Goal: Task Accomplishment & Management: Complete application form

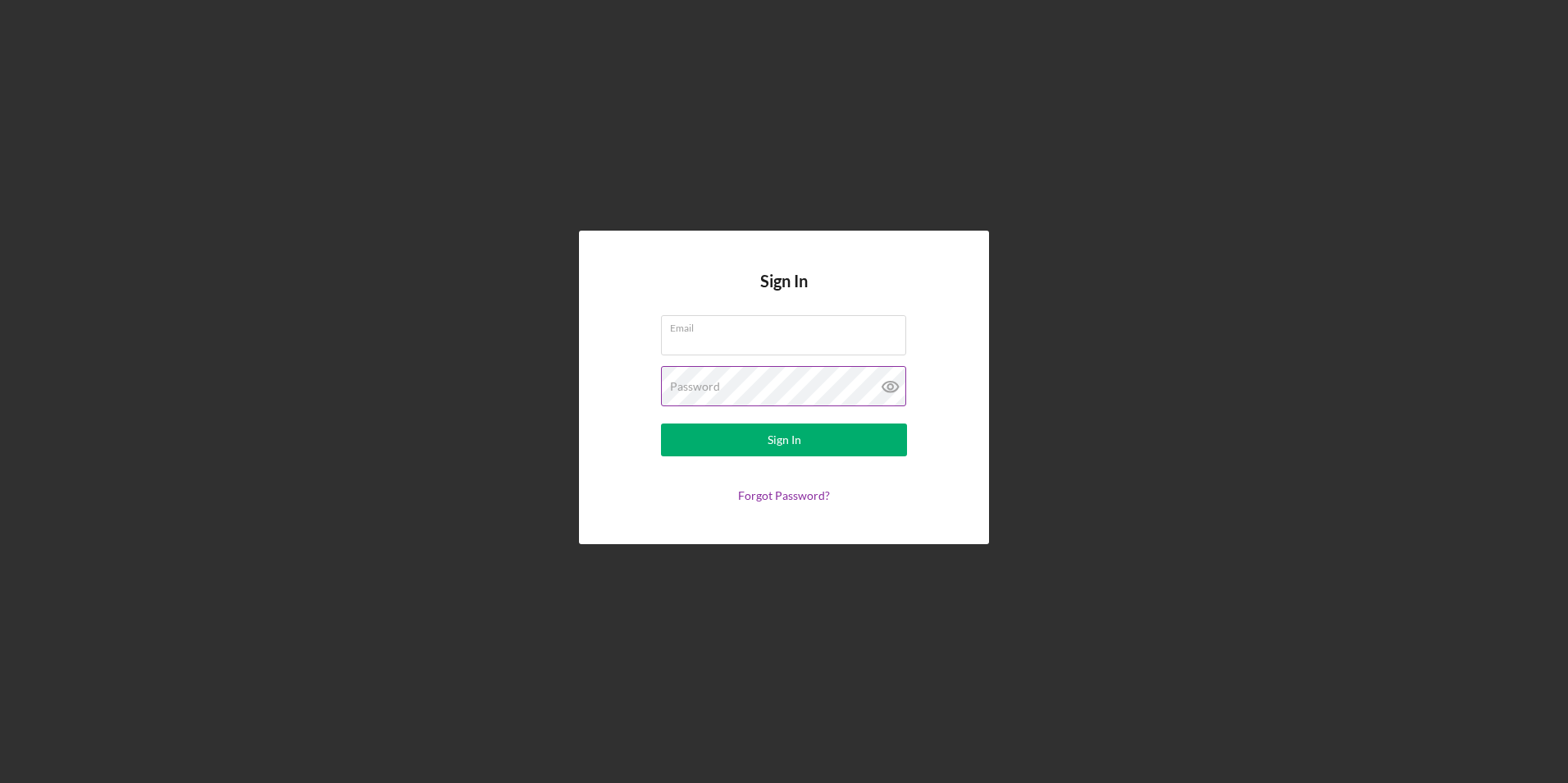
type input "[PERSON_NAME][EMAIL_ADDRESS][DOMAIN_NAME]"
click at [887, 387] on icon at bounding box center [889, 386] width 5 height 5
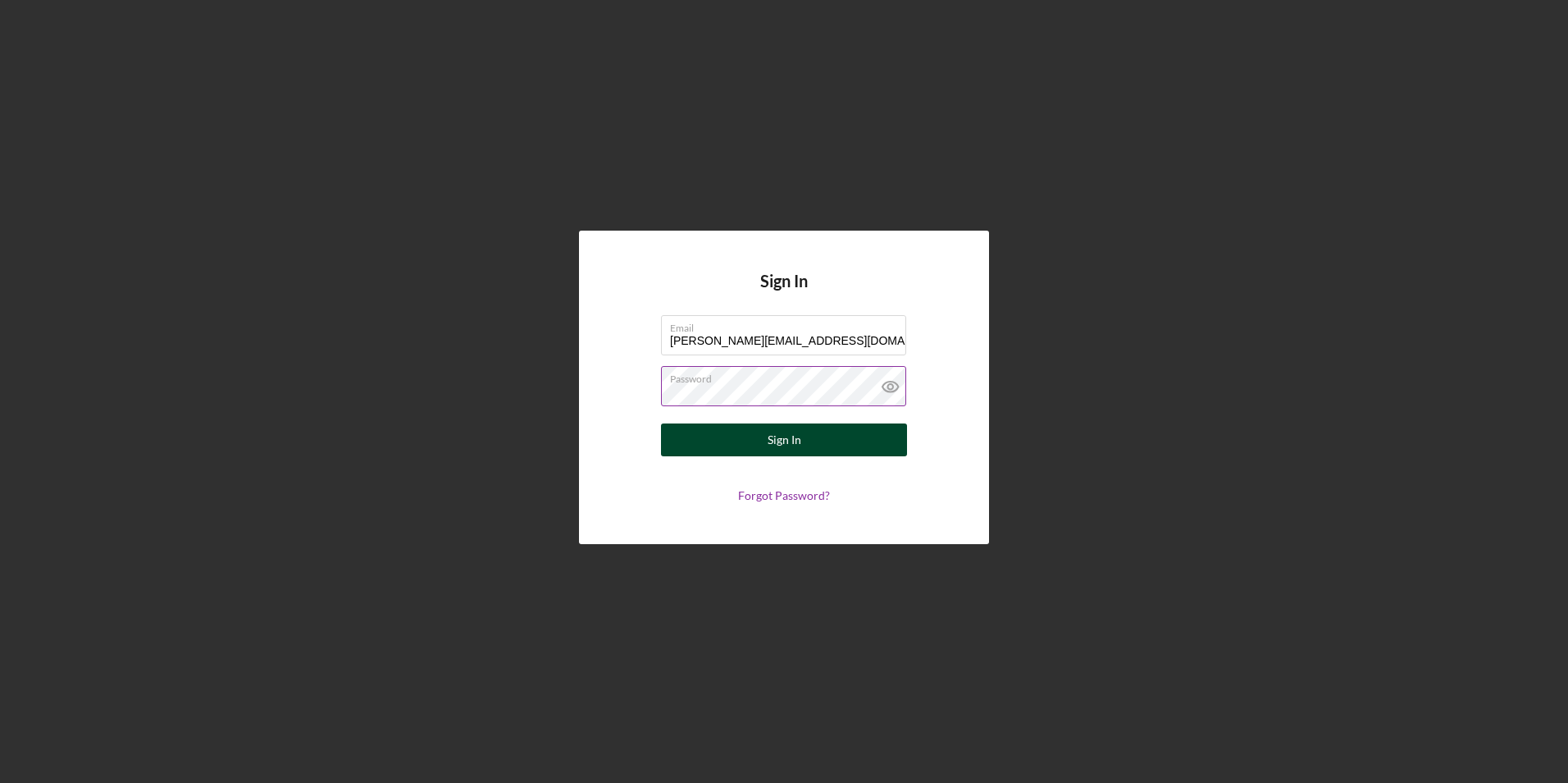
click at [834, 435] on button "Sign In" at bounding box center [784, 439] width 246 height 33
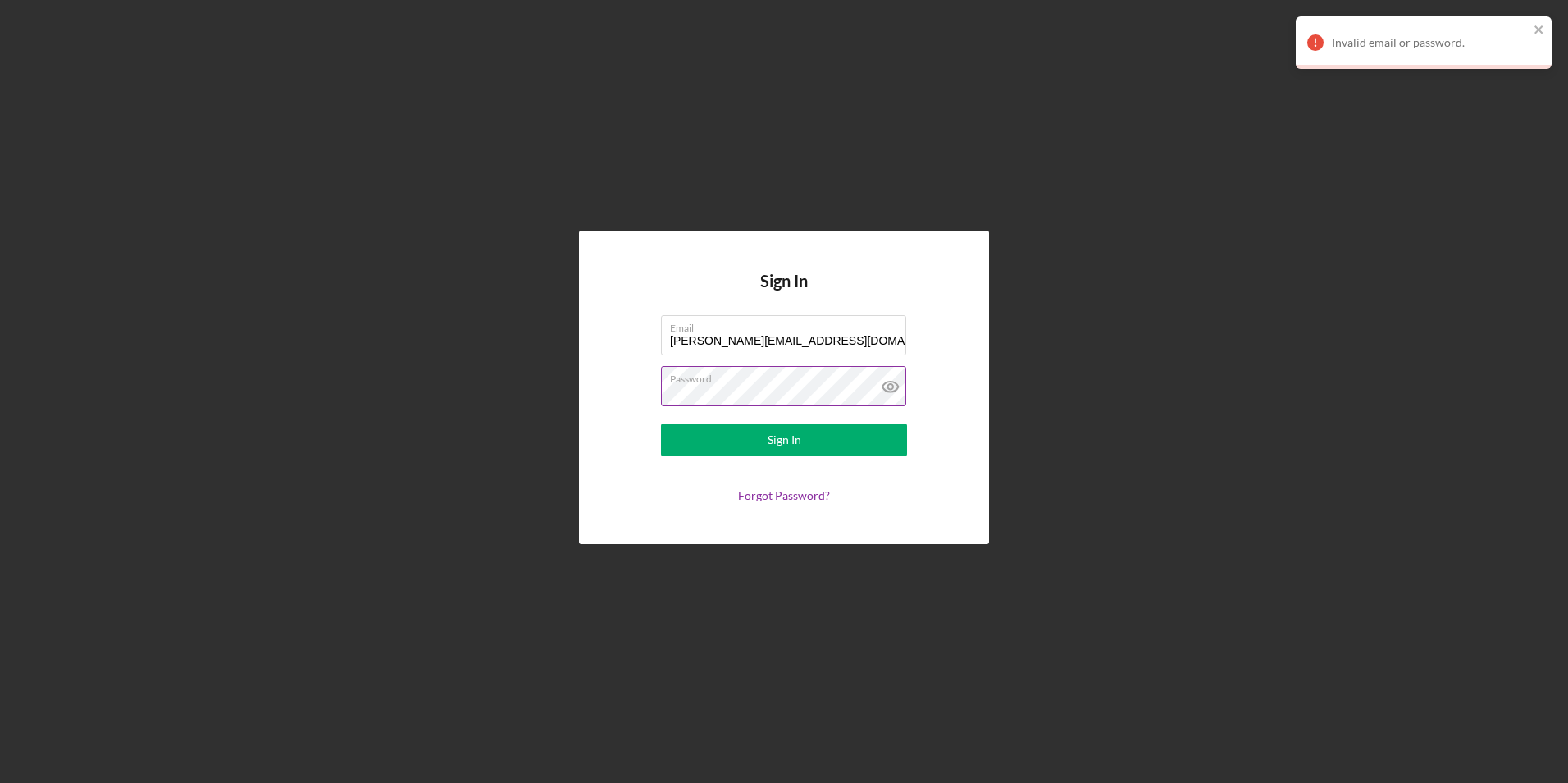
click at [800, 379] on label "Password" at bounding box center [787, 376] width 236 height 18
click at [894, 389] on icon at bounding box center [889, 386] width 41 height 41
drag, startPoint x: 771, startPoint y: 383, endPoint x: 585, endPoint y: 386, distance: 186.0
click at [585, 386] on div "Sign In Email [PERSON_NAME][EMAIL_ADDRESS][DOMAIN_NAME] Password Sign In Forgot…" at bounding box center [784, 387] width 410 height 313
click at [555, 389] on div "Sign In Email [PERSON_NAME][EMAIL_ADDRESS][DOMAIN_NAME] Password Sign In Forgot…" at bounding box center [784, 387] width 1551 height 774
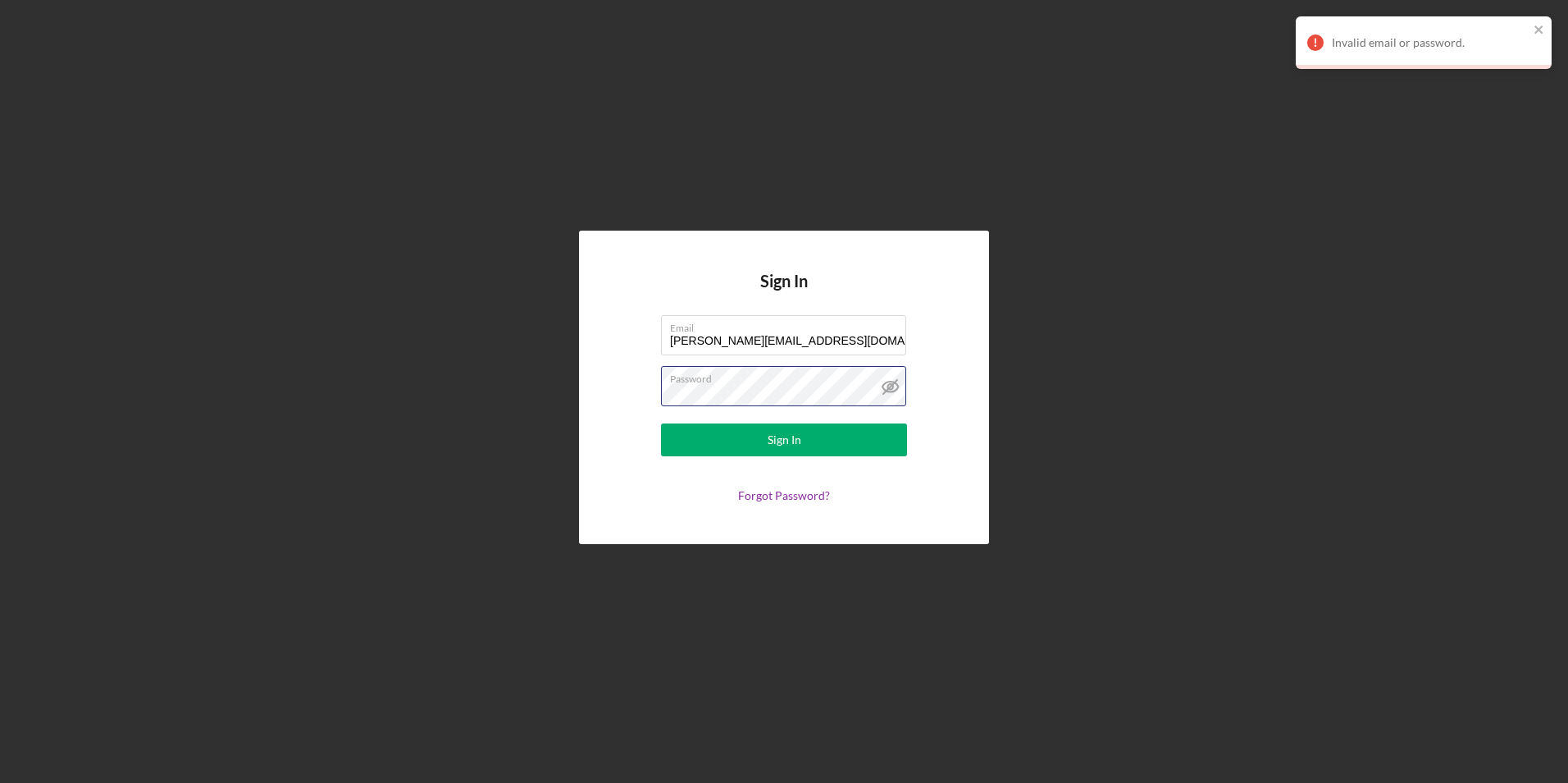
click at [661, 423] on button "Sign In" at bounding box center [784, 439] width 246 height 33
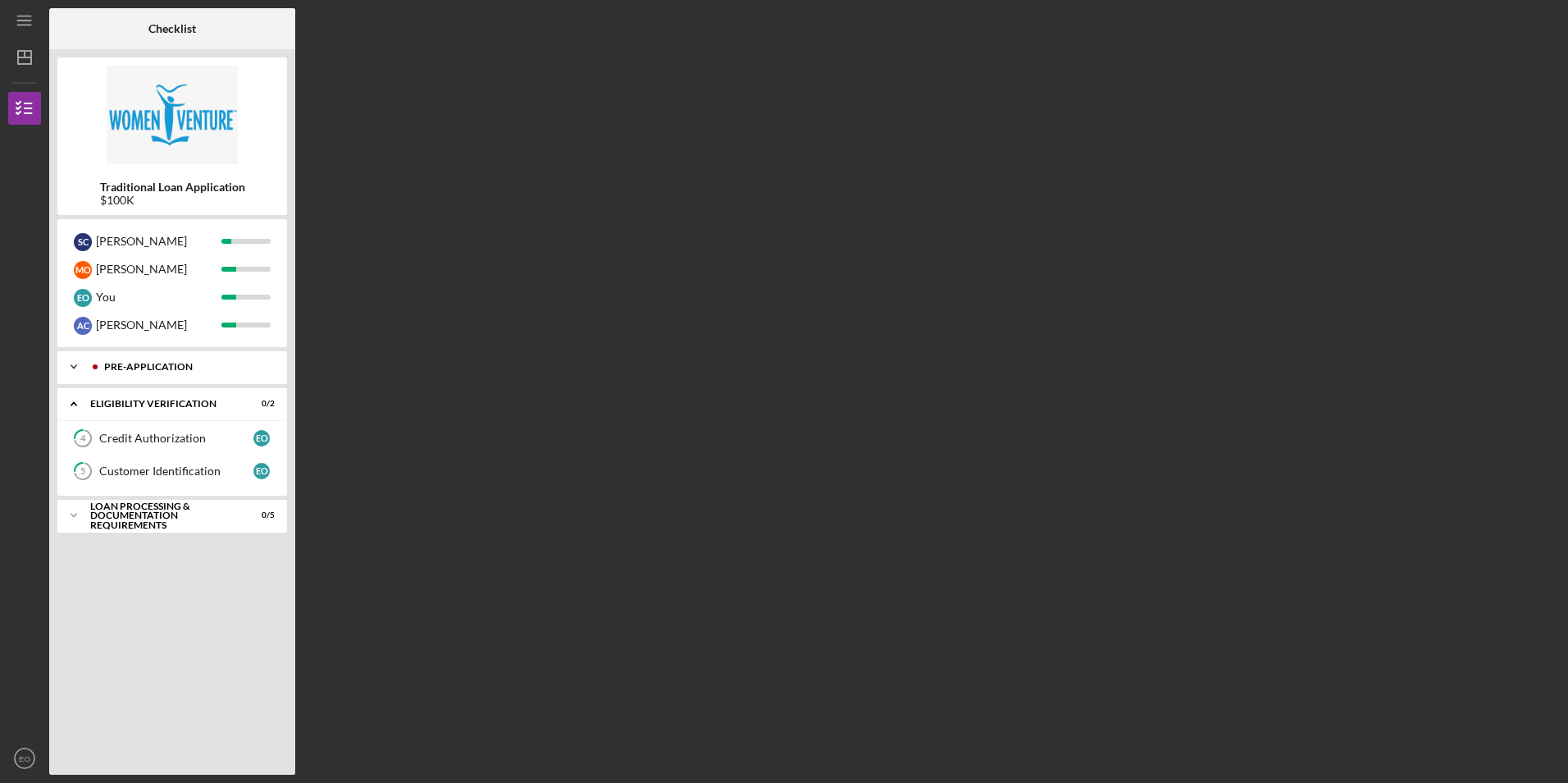
click at [120, 366] on div "Pre-Application" at bounding box center [185, 367] width 162 height 10
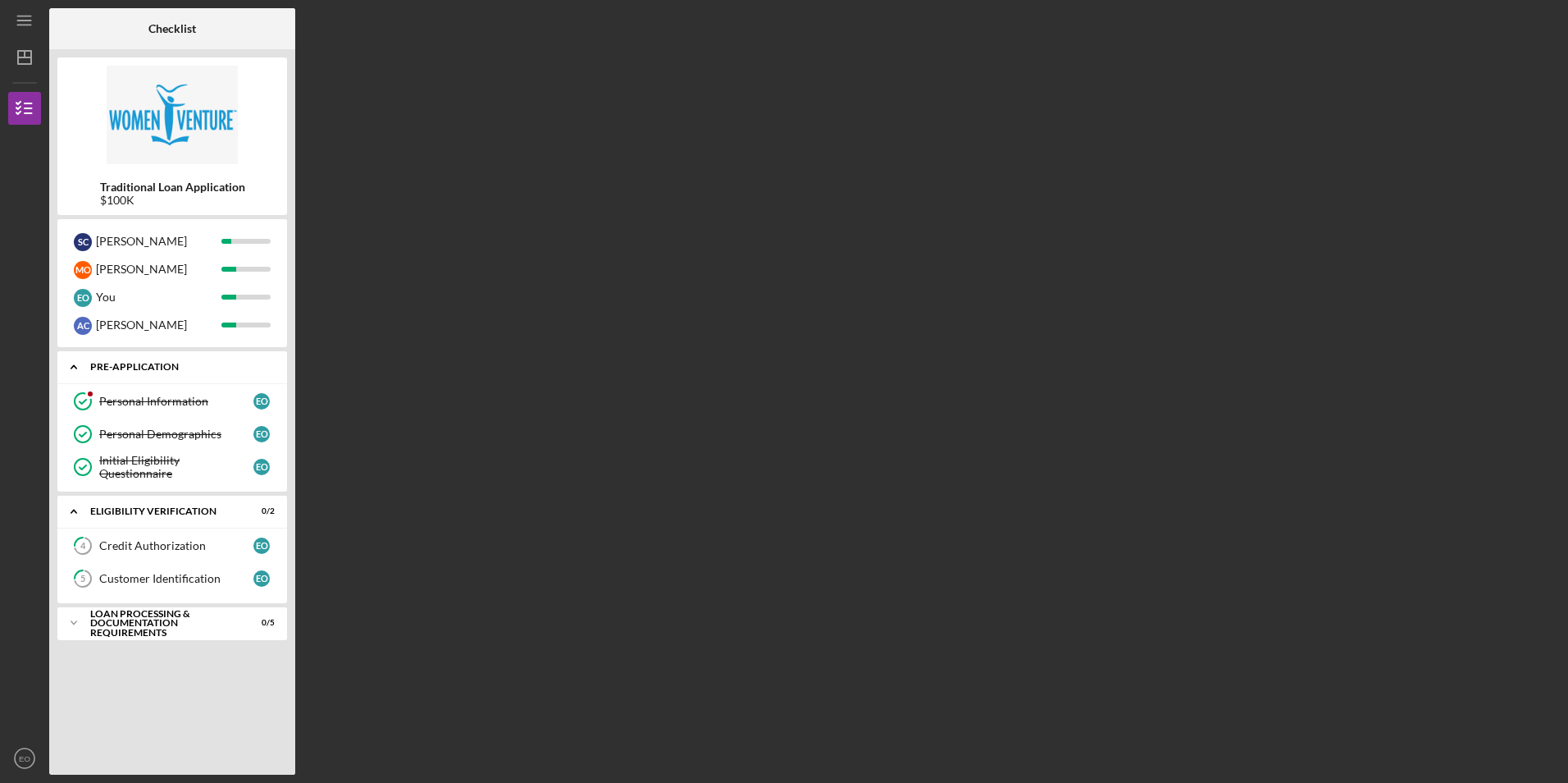
click at [120, 366] on div "Pre-Application" at bounding box center [178, 367] width 176 height 10
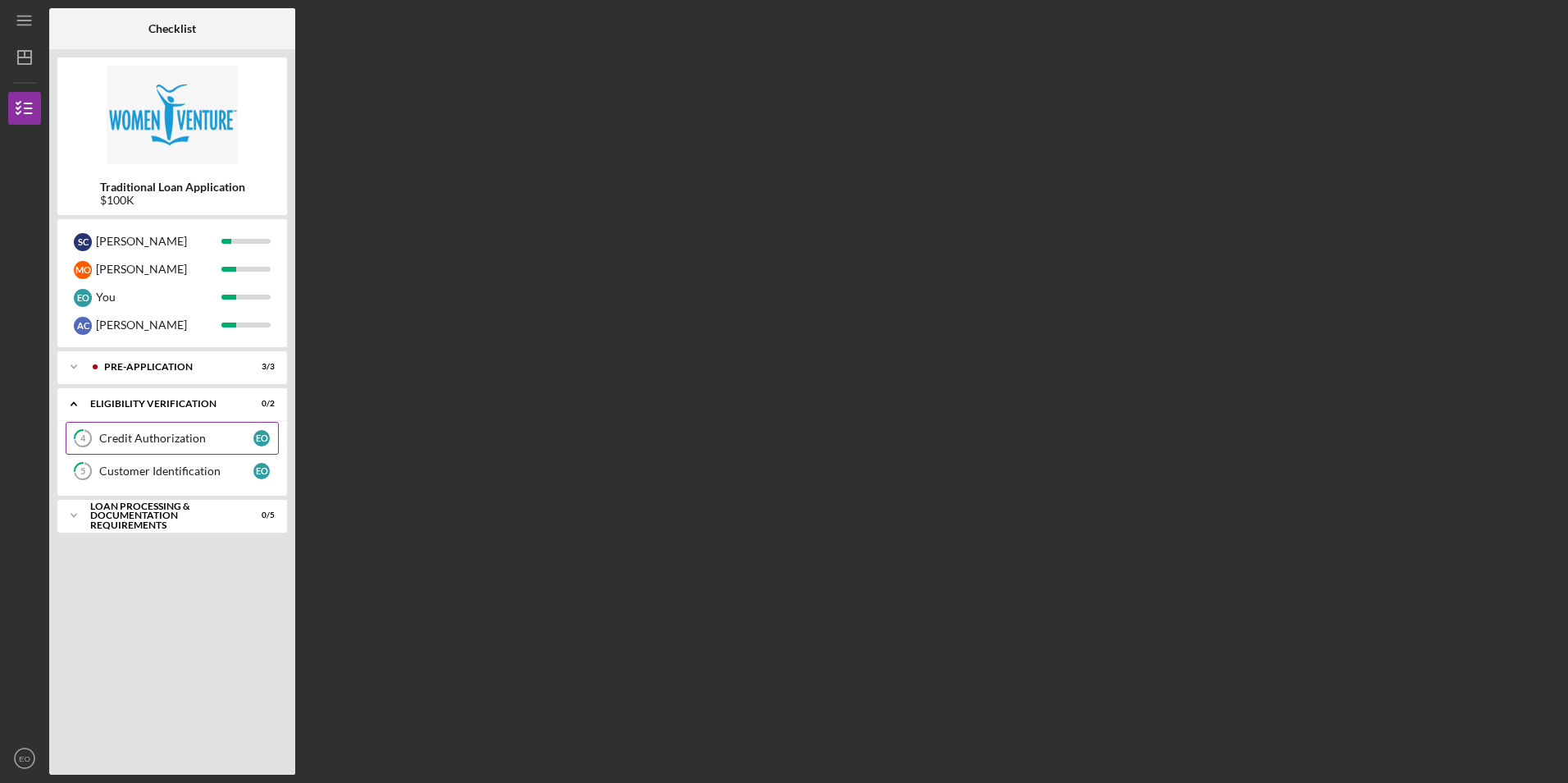
click at [141, 443] on div "Credit Authorization" at bounding box center [176, 438] width 154 height 13
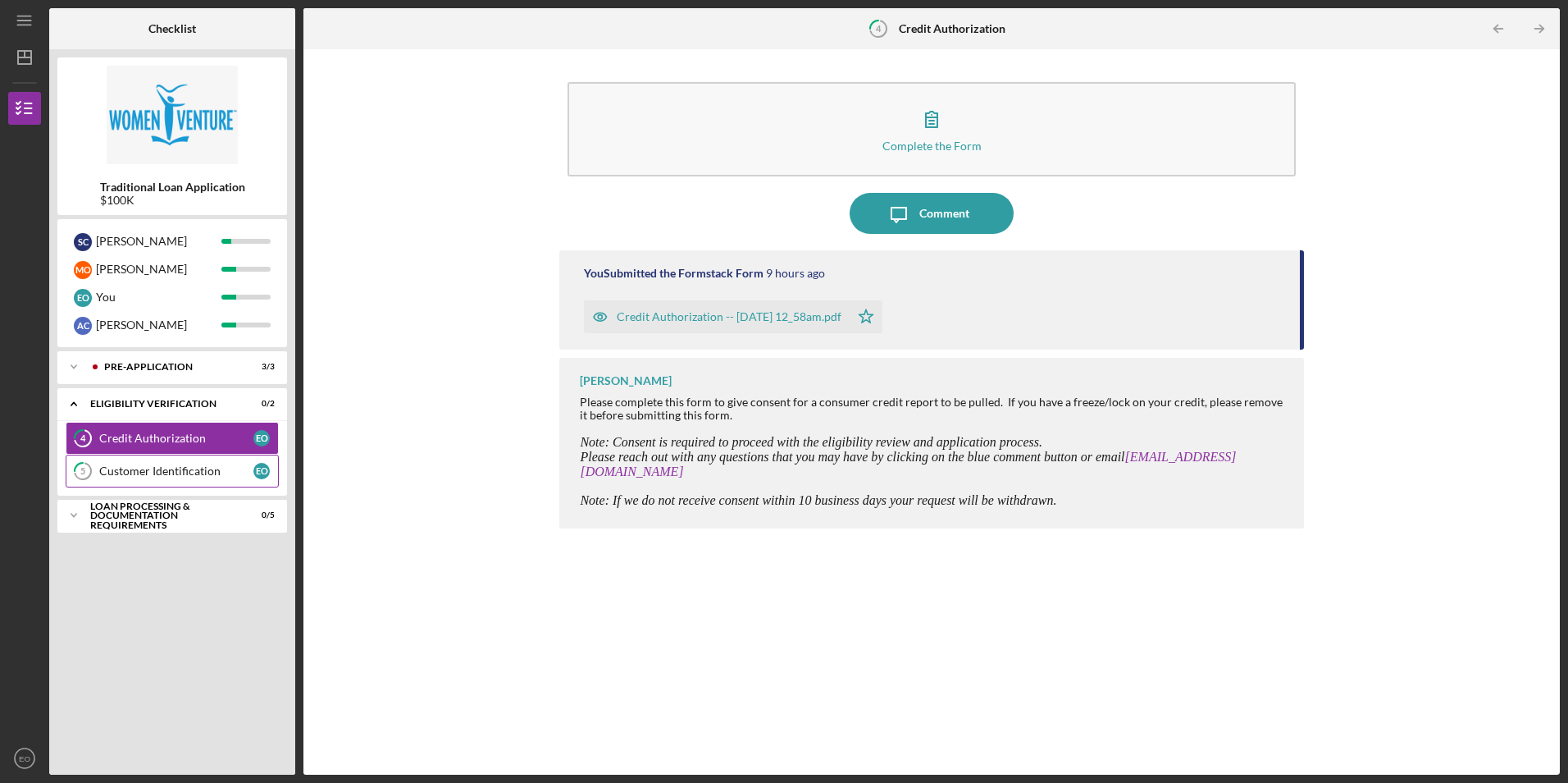
click at [149, 470] on div "Customer Identification" at bounding box center [176, 470] width 154 height 13
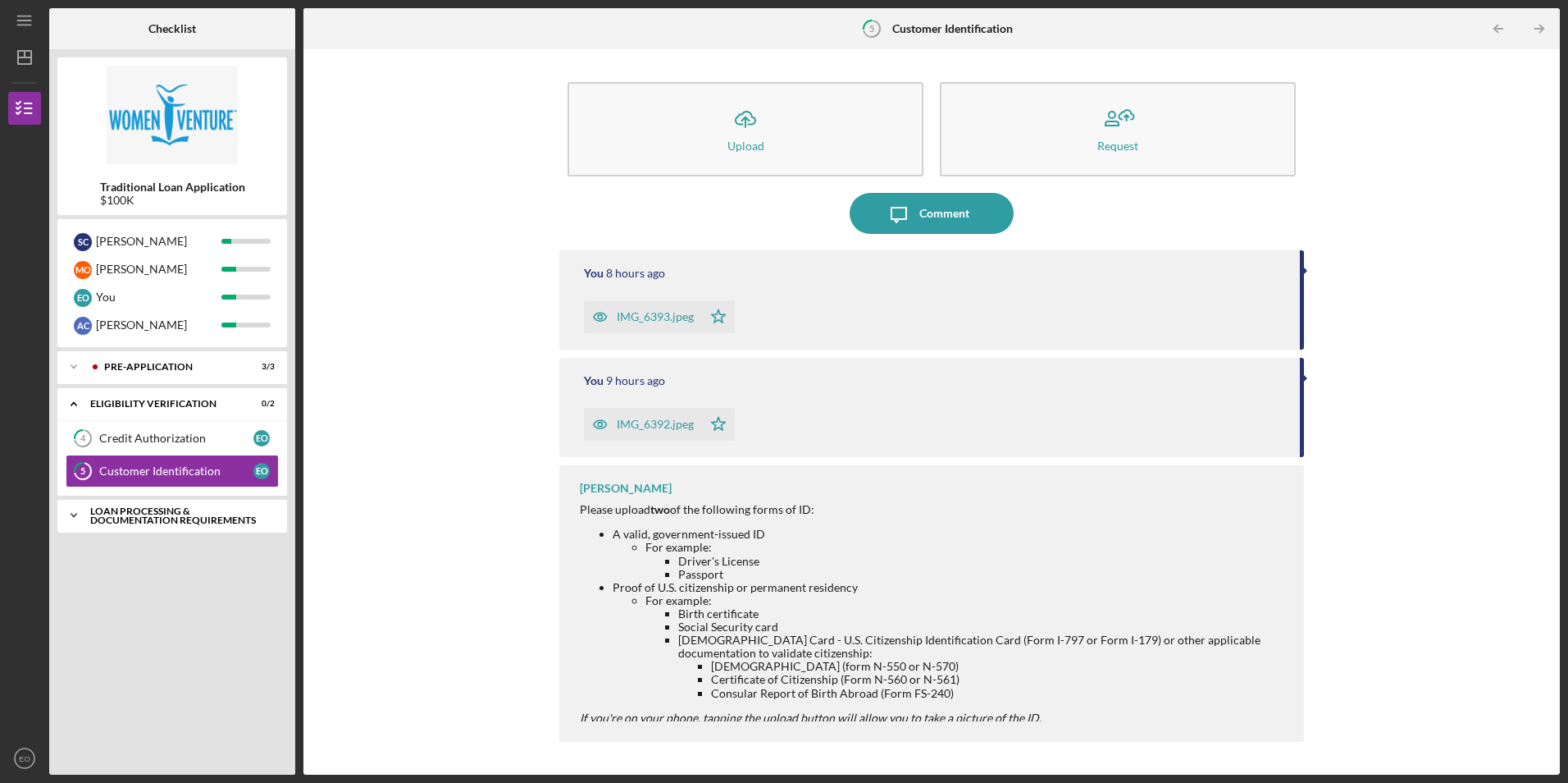
click at [169, 516] on div "Loan Processing & Documentation Requirements" at bounding box center [178, 515] width 176 height 19
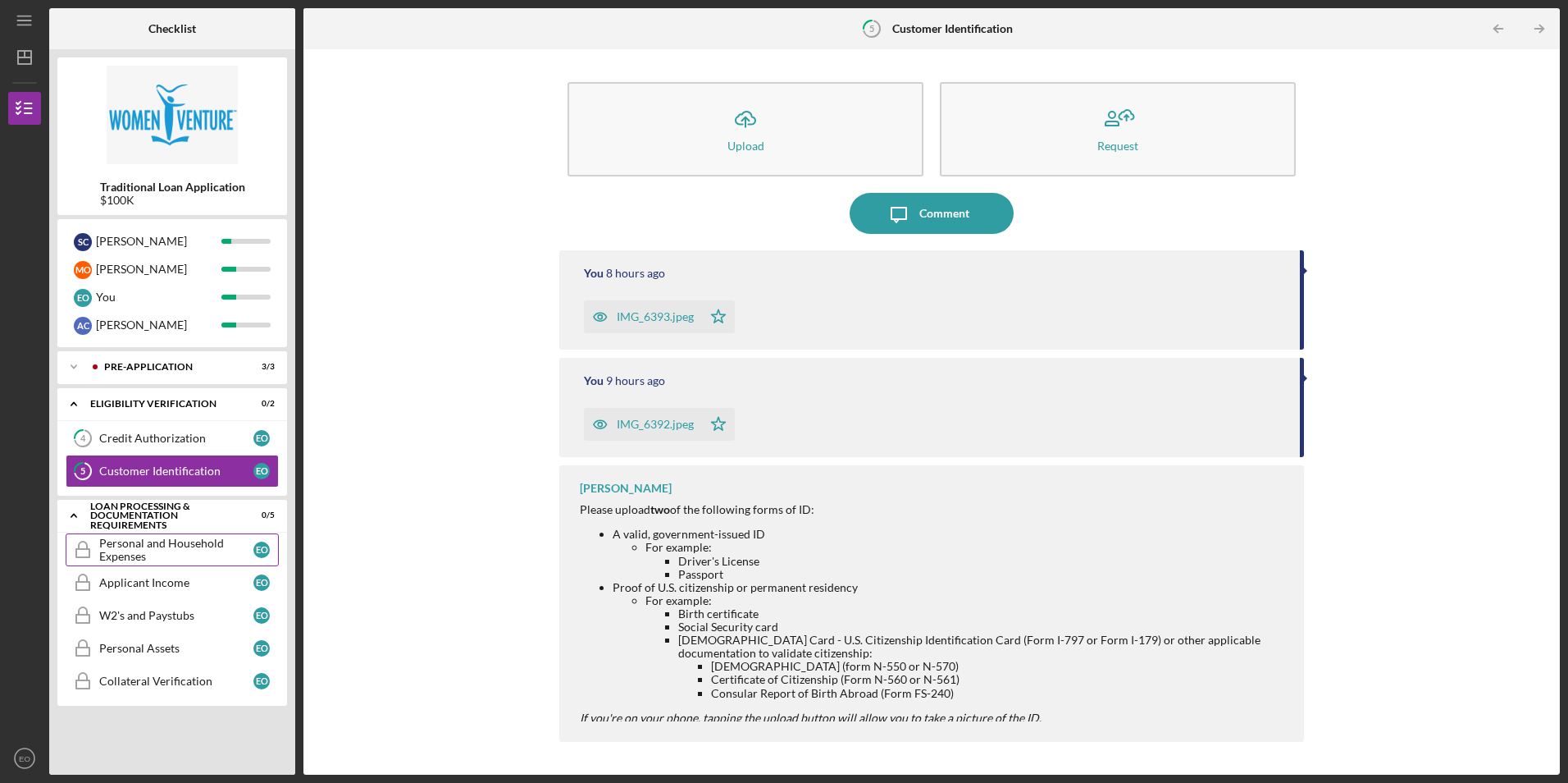
click at [180, 554] on div "Personal and Household Expenses" at bounding box center [176, 550] width 154 height 26
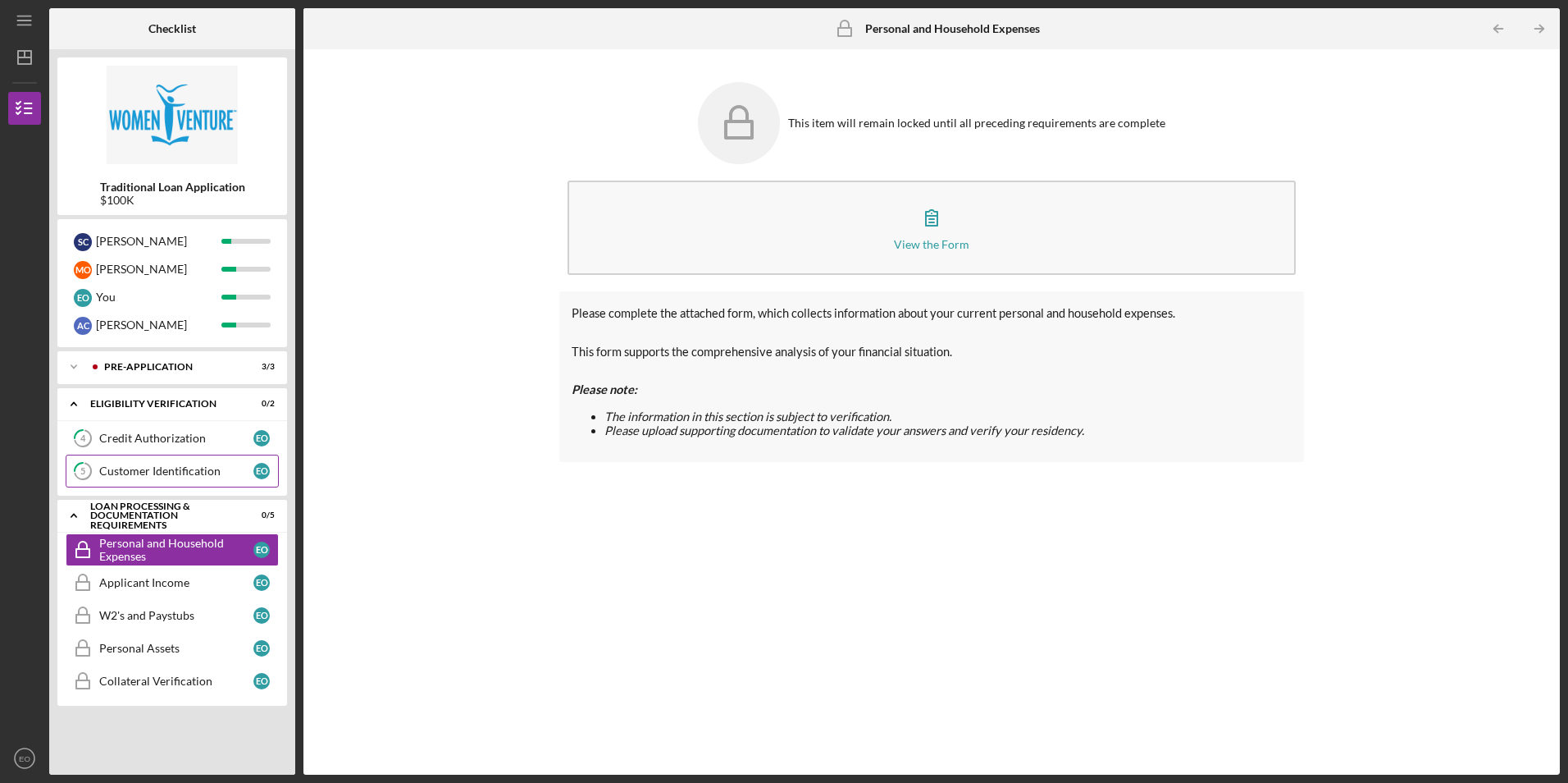
click at [166, 479] on link "5 Customer Identification E O" at bounding box center [172, 470] width 213 height 33
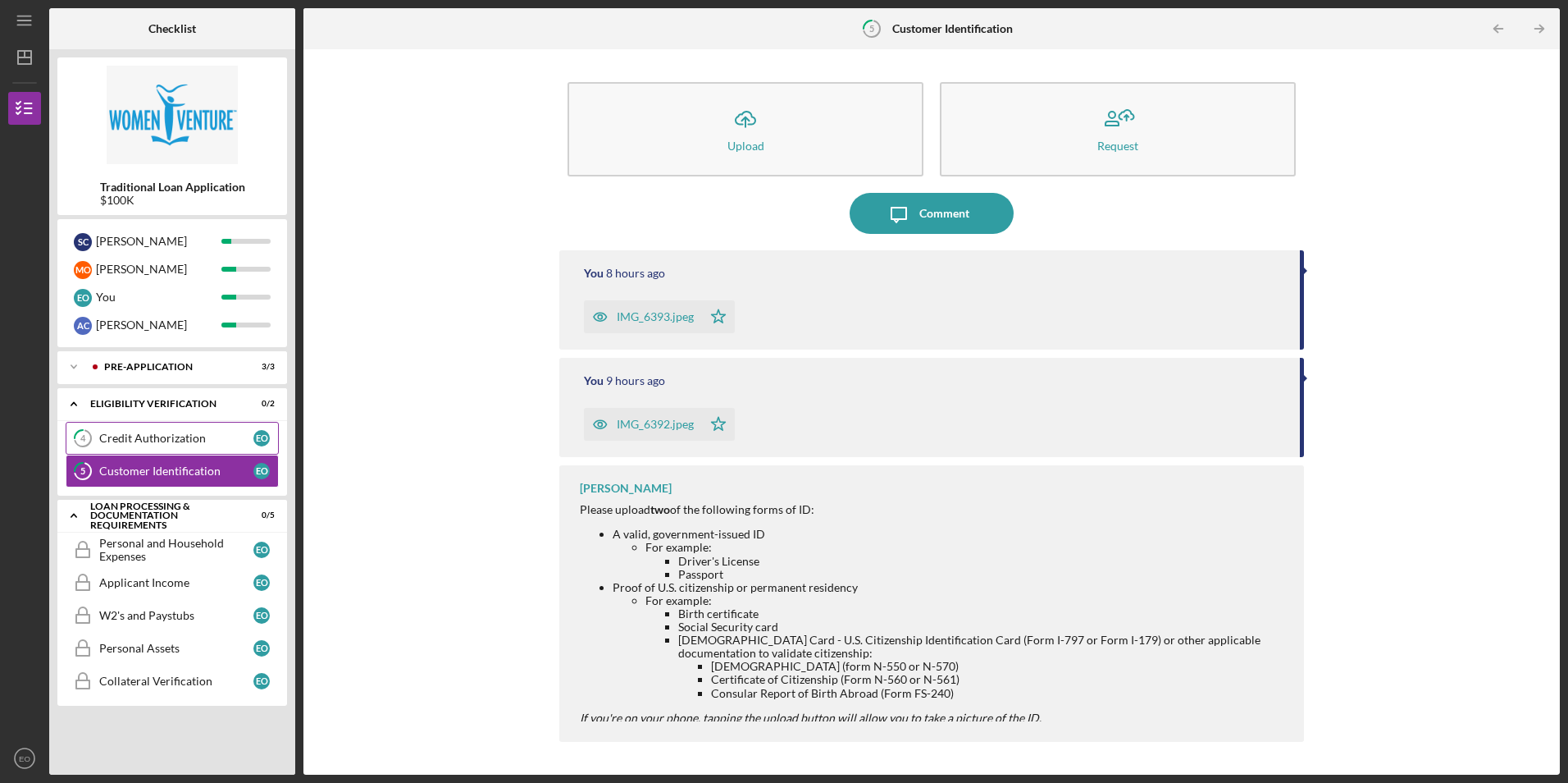
click at [186, 444] on div "Credit Authorization" at bounding box center [176, 438] width 154 height 13
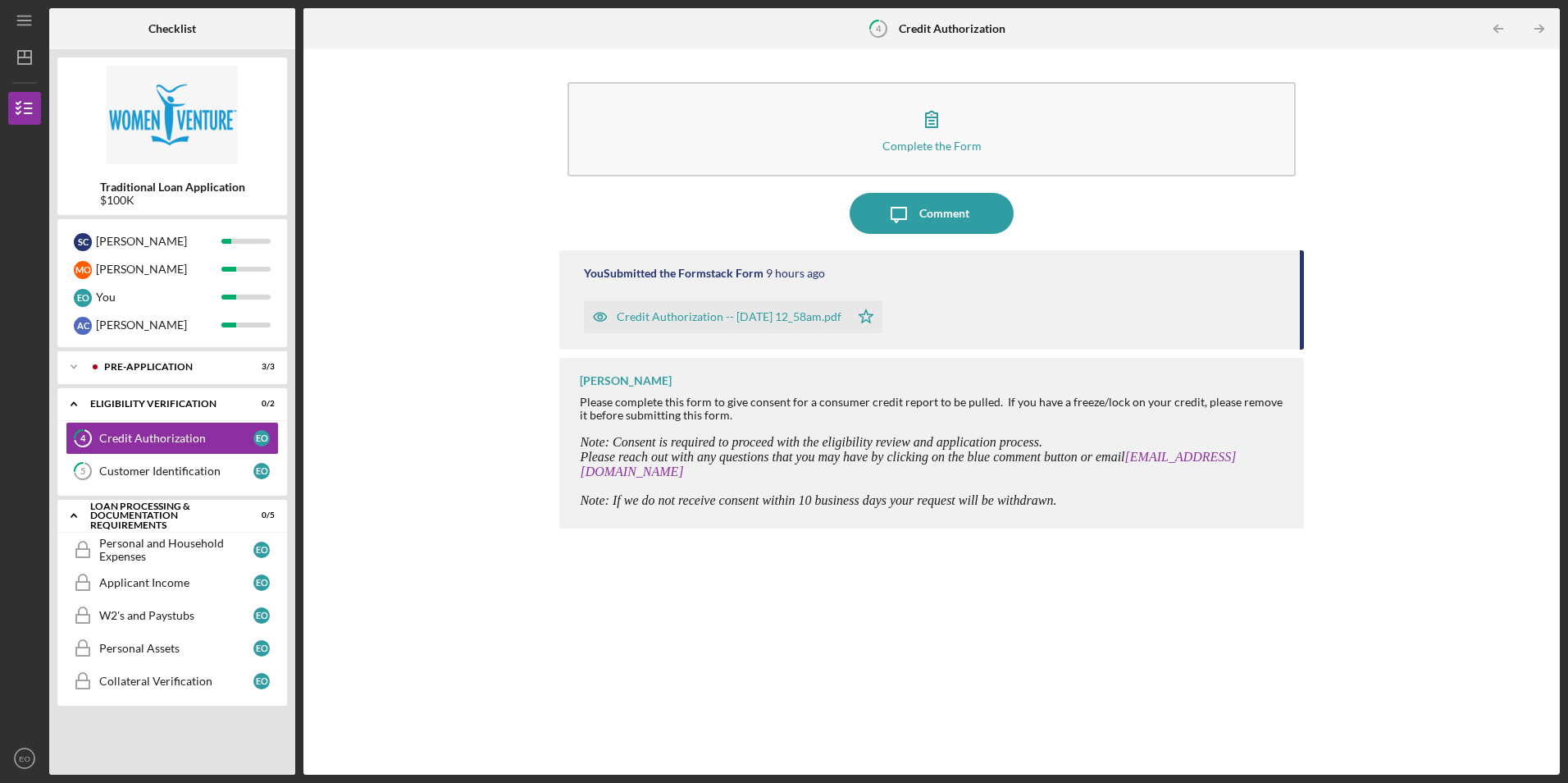
click at [43, 60] on nav "Icon/Menu Icon/Dashboard Dashboard Traditional Loan Application Checklist Icon/…" at bounding box center [28, 387] width 41 height 774
click at [38, 57] on icon "Icon/Dashboard" at bounding box center [24, 57] width 41 height 41
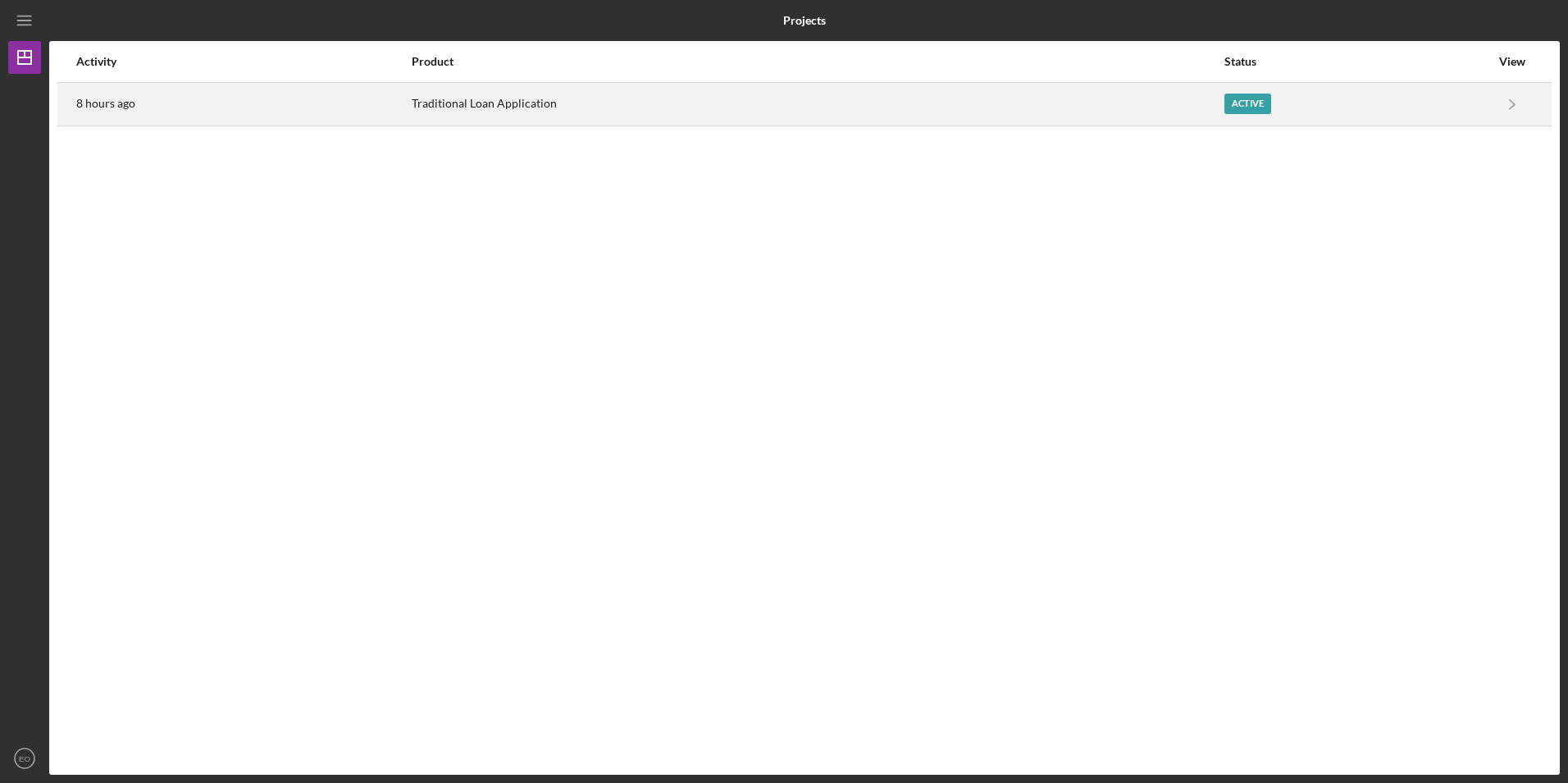
click at [550, 111] on div "Traditional Loan Application" at bounding box center [816, 104] width 810 height 41
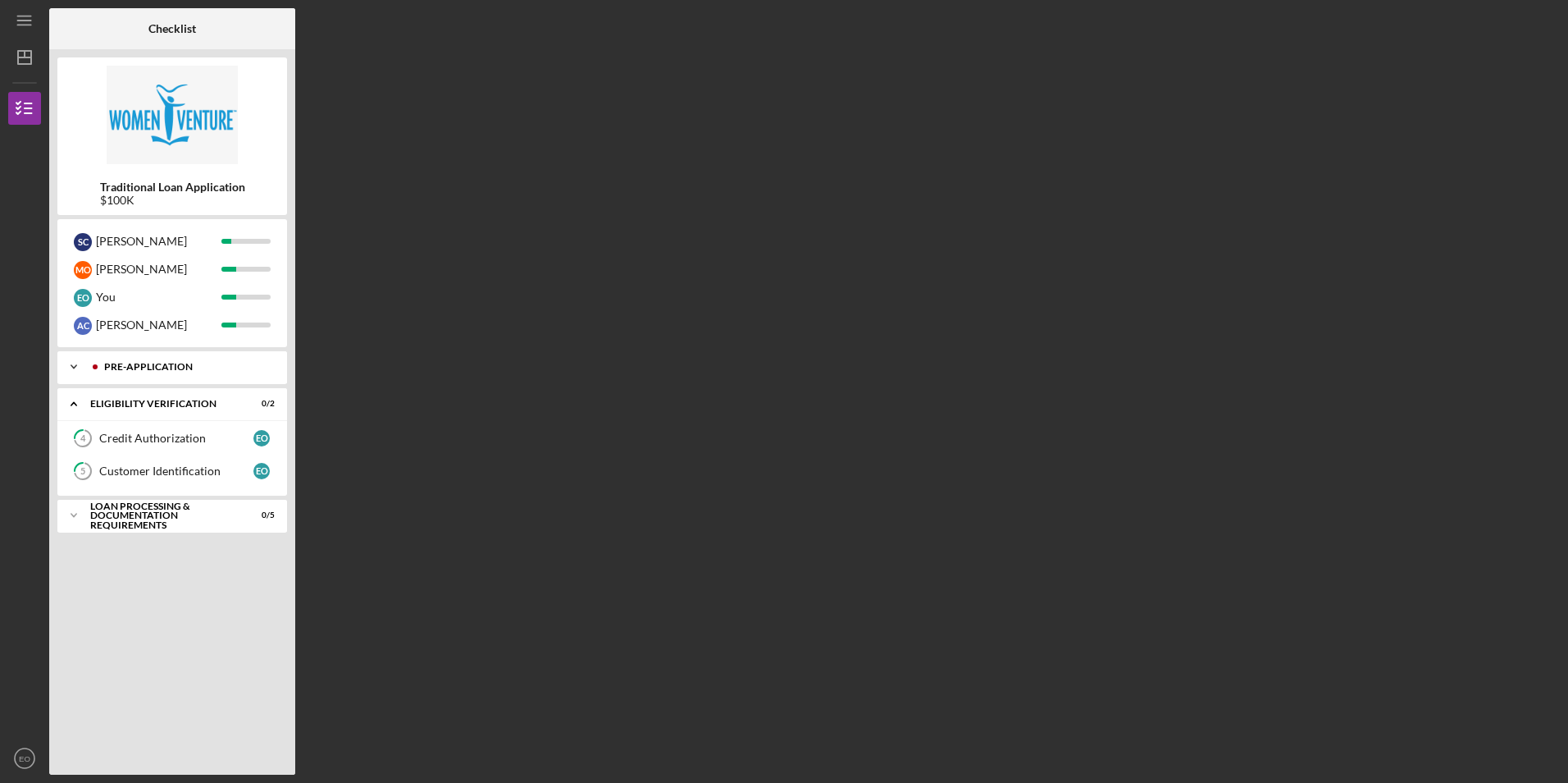
click at [144, 377] on div "Icon/Expander Pre-Application 3 / 3" at bounding box center [172, 366] width 230 height 33
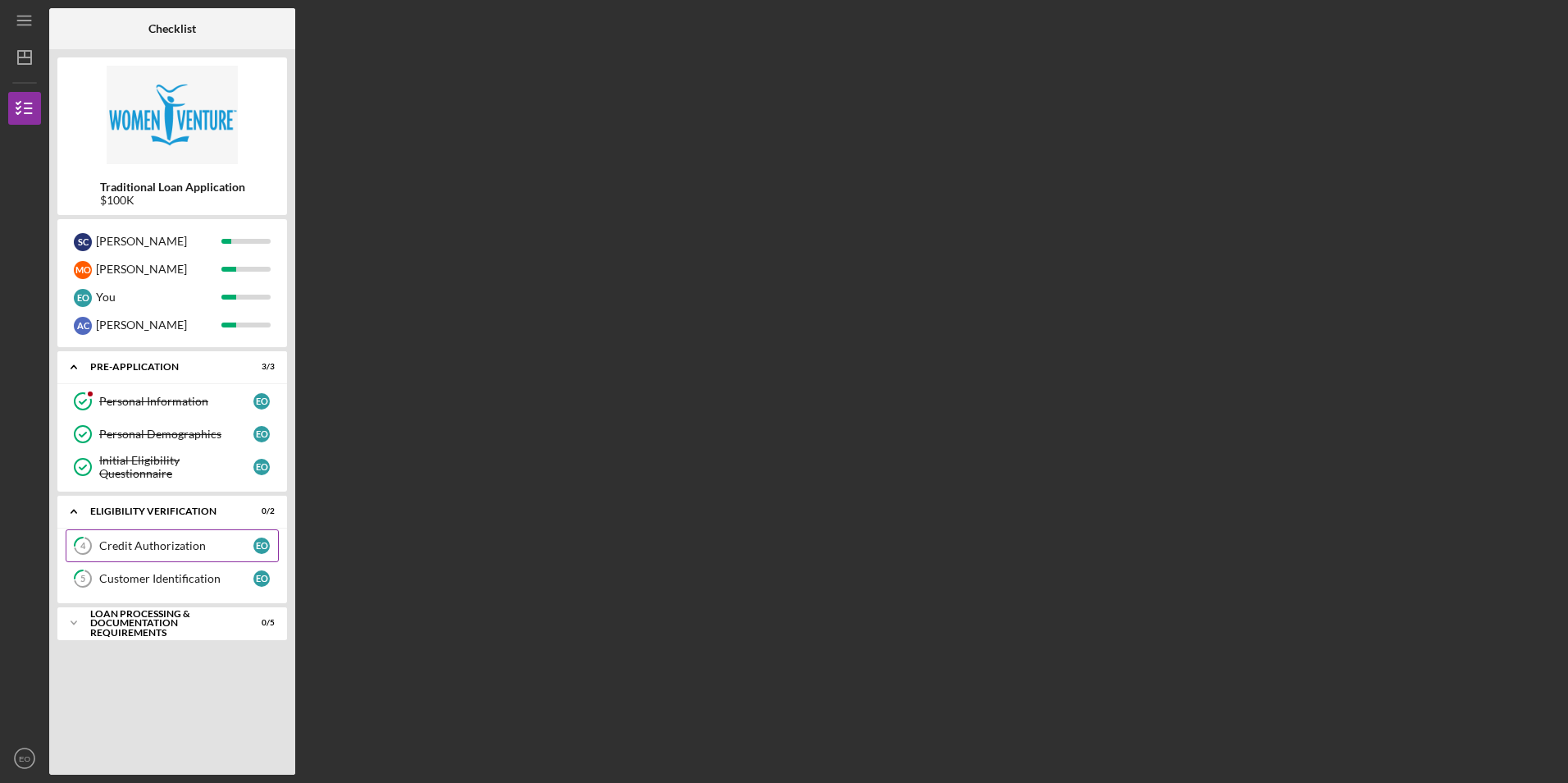
click at [139, 546] on div "Credit Authorization" at bounding box center [176, 545] width 154 height 13
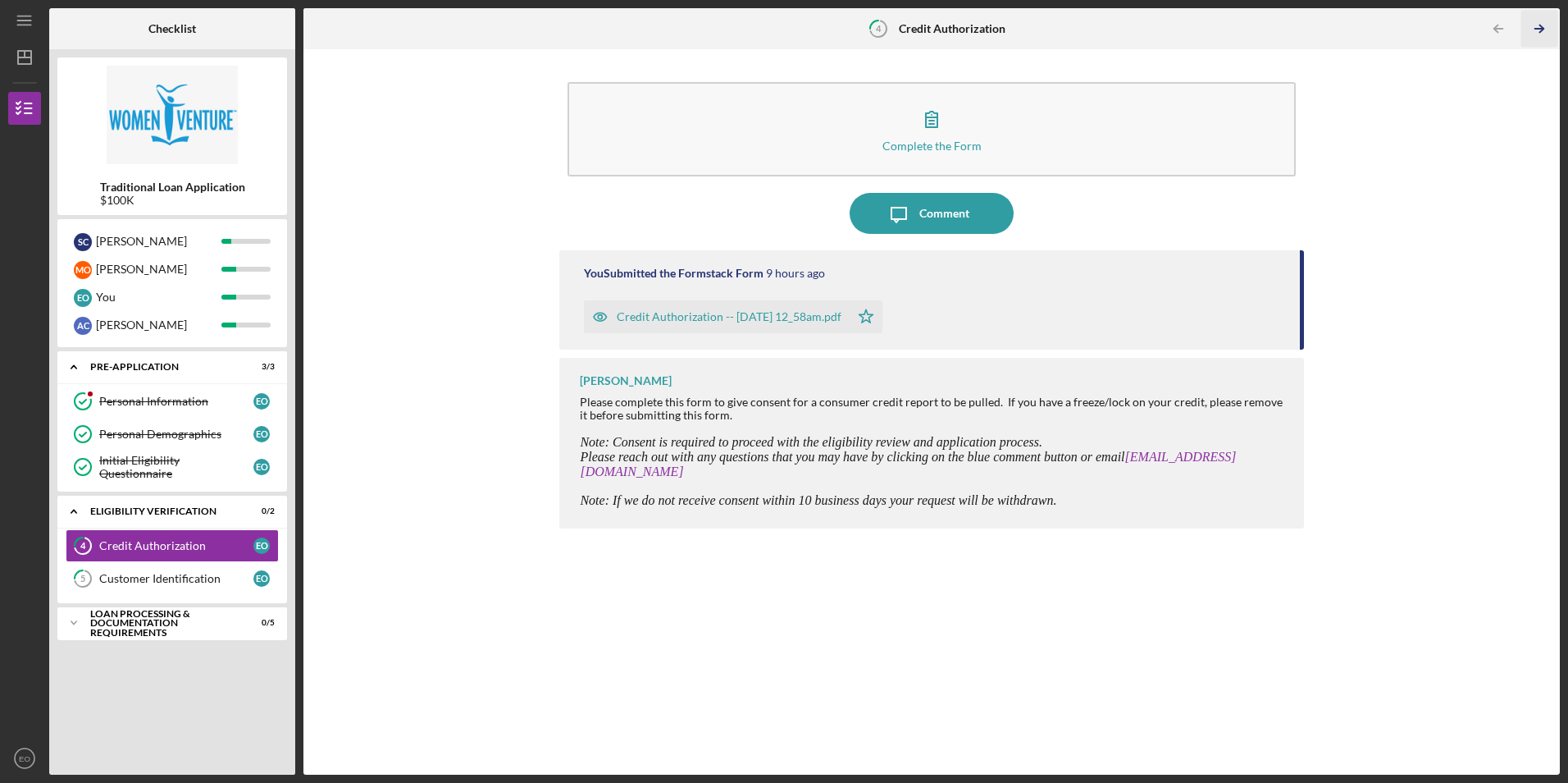
click at [1538, 28] on icon "Icon/Table Pagination Arrow" at bounding box center [1539, 29] width 37 height 37
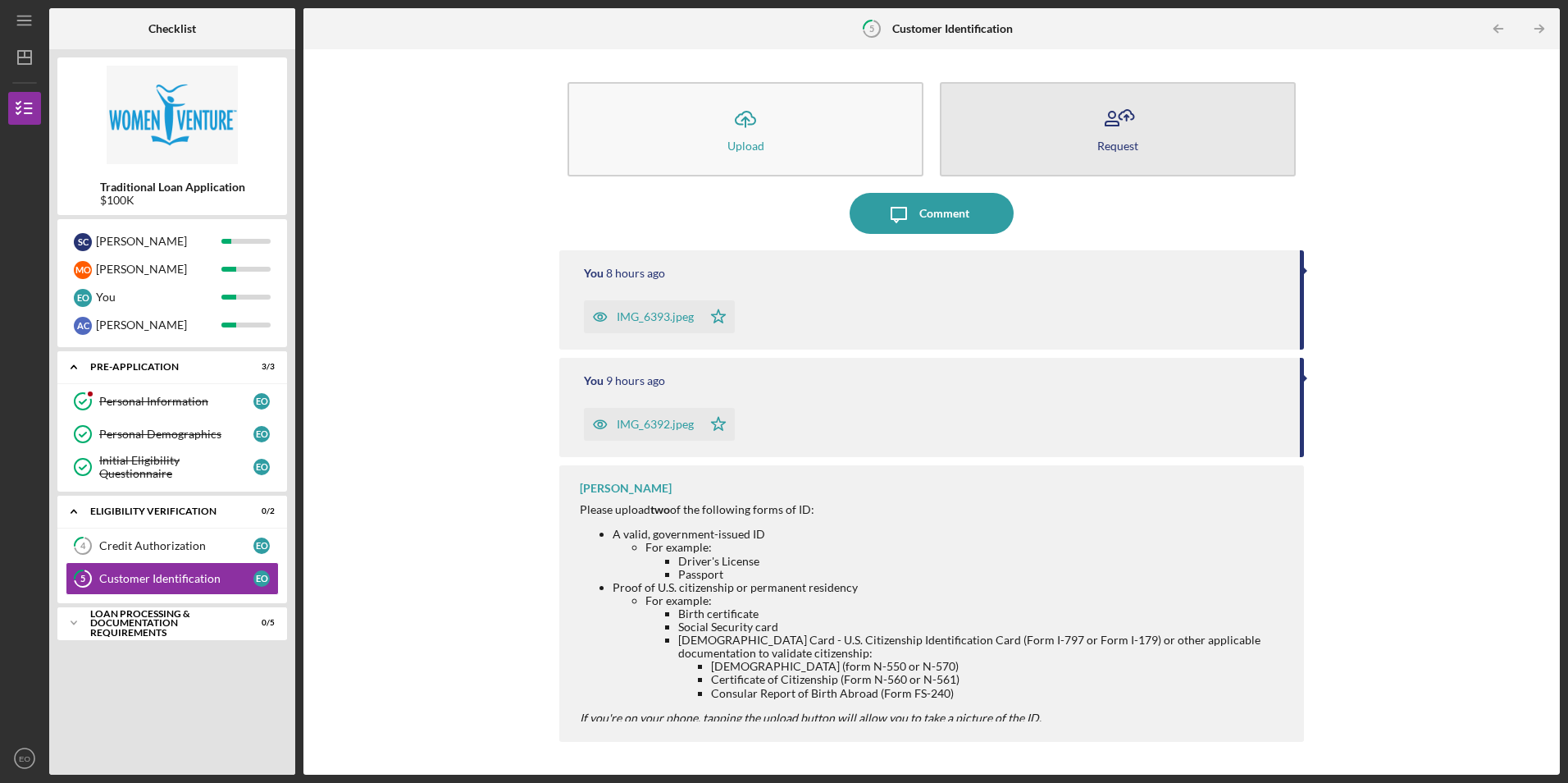
click at [1121, 126] on icon "button" at bounding box center [1117, 118] width 41 height 41
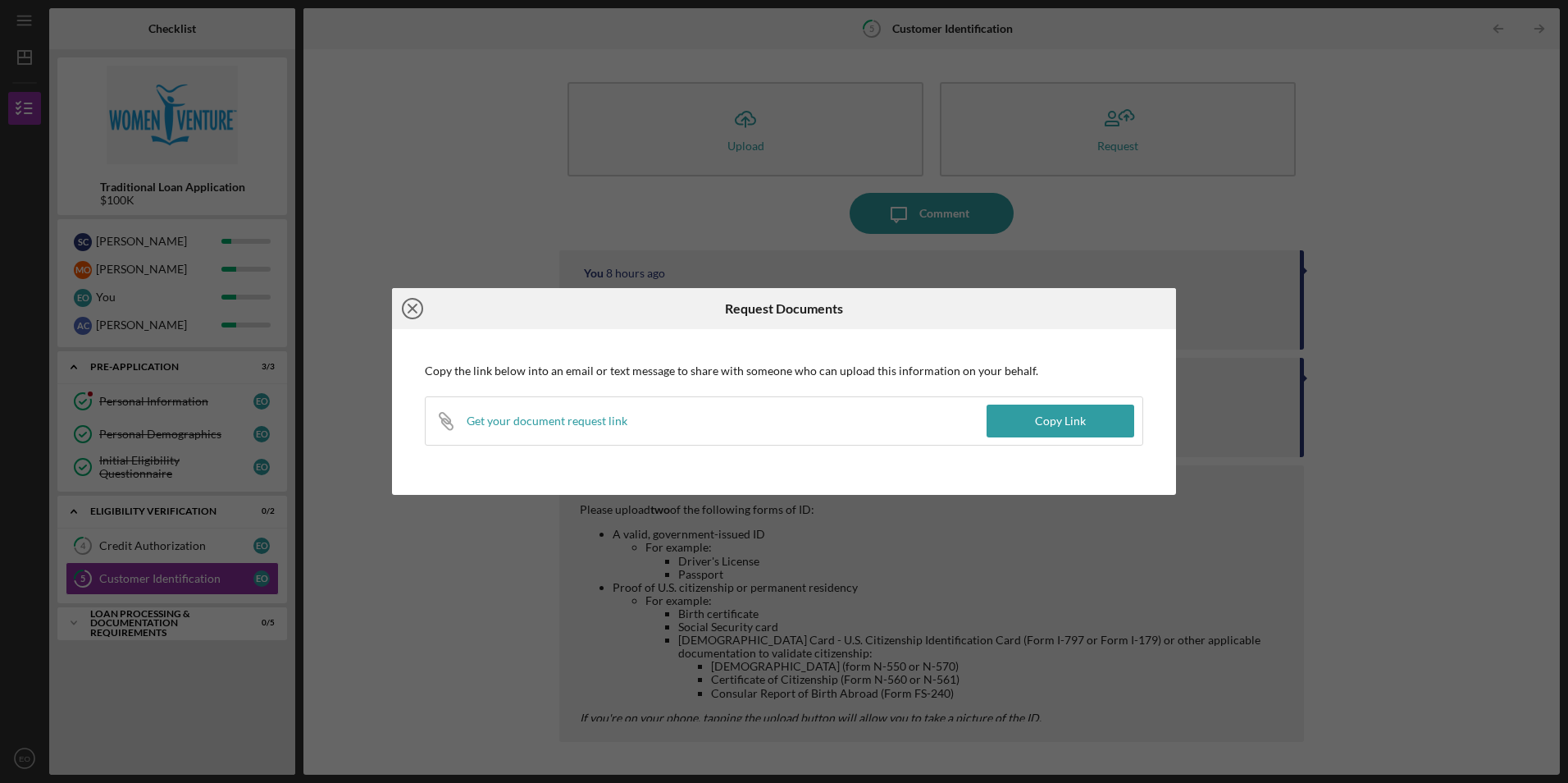
click at [409, 312] on line at bounding box center [413, 308] width 8 height 8
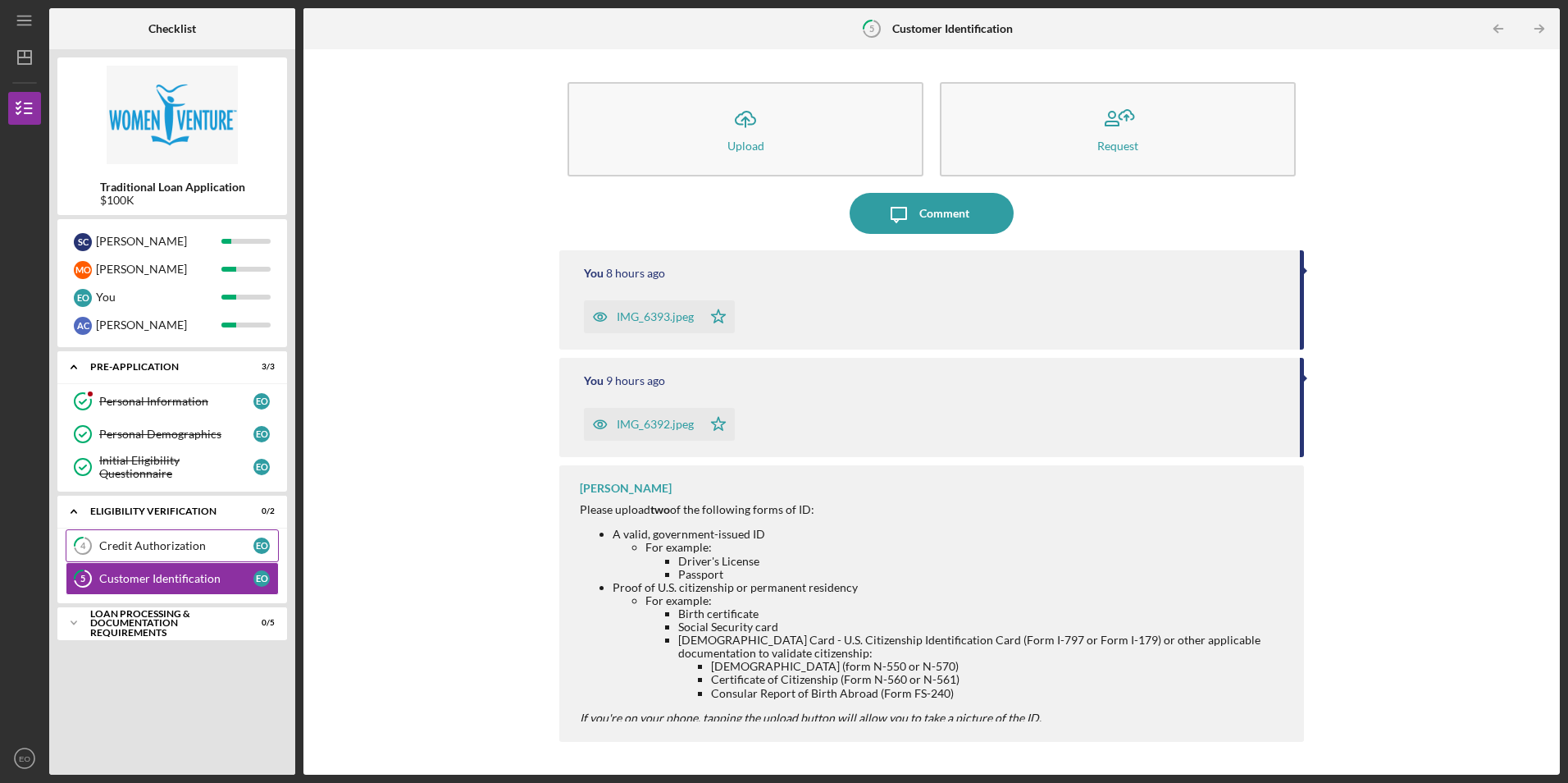
click at [158, 534] on link "4 Credit Authorization E O" at bounding box center [172, 545] width 213 height 33
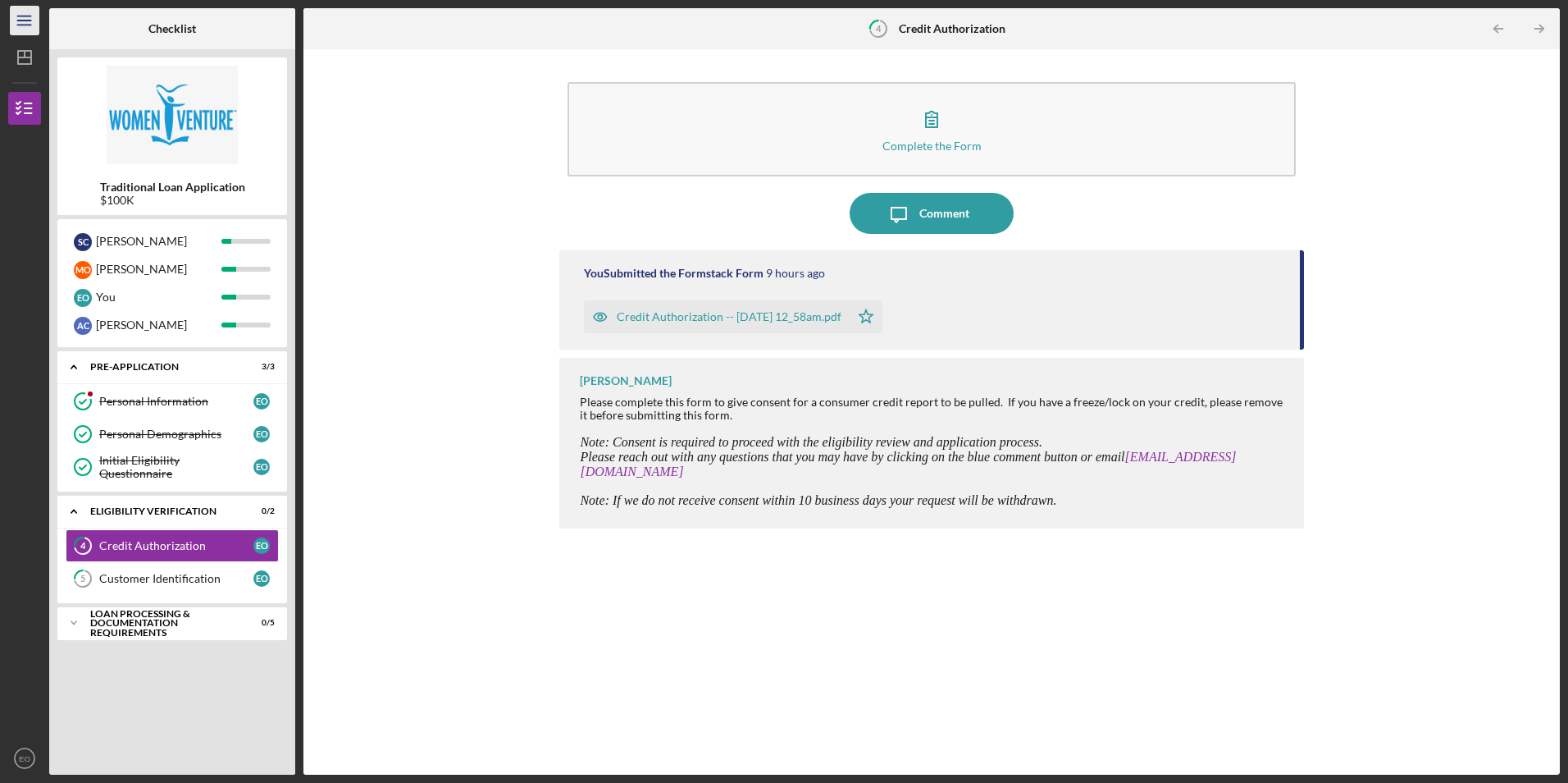
click at [25, 17] on icon "Icon/Menu" at bounding box center [25, 20] width 37 height 37
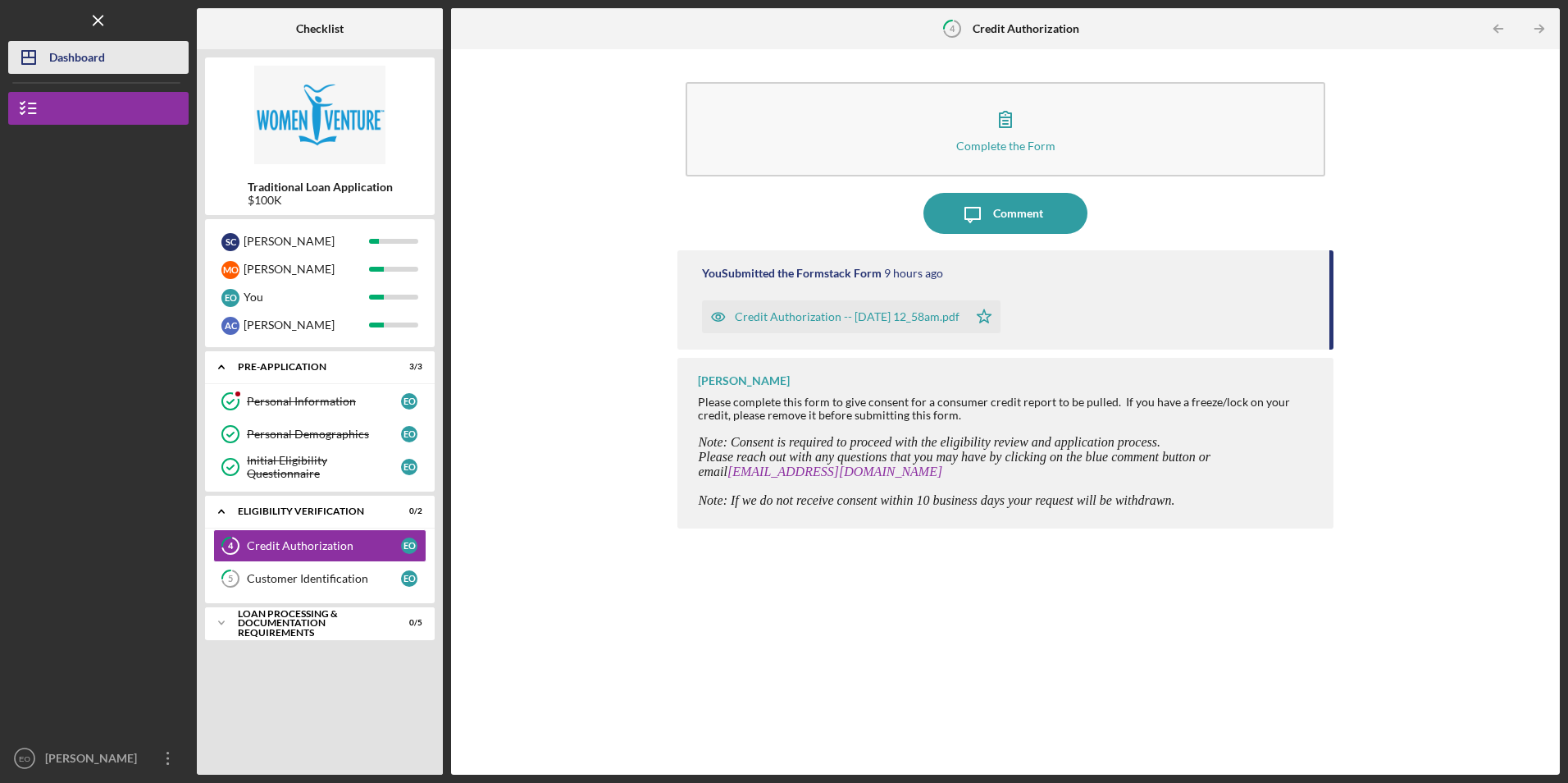
click at [77, 65] on div "Dashboard" at bounding box center [77, 59] width 56 height 37
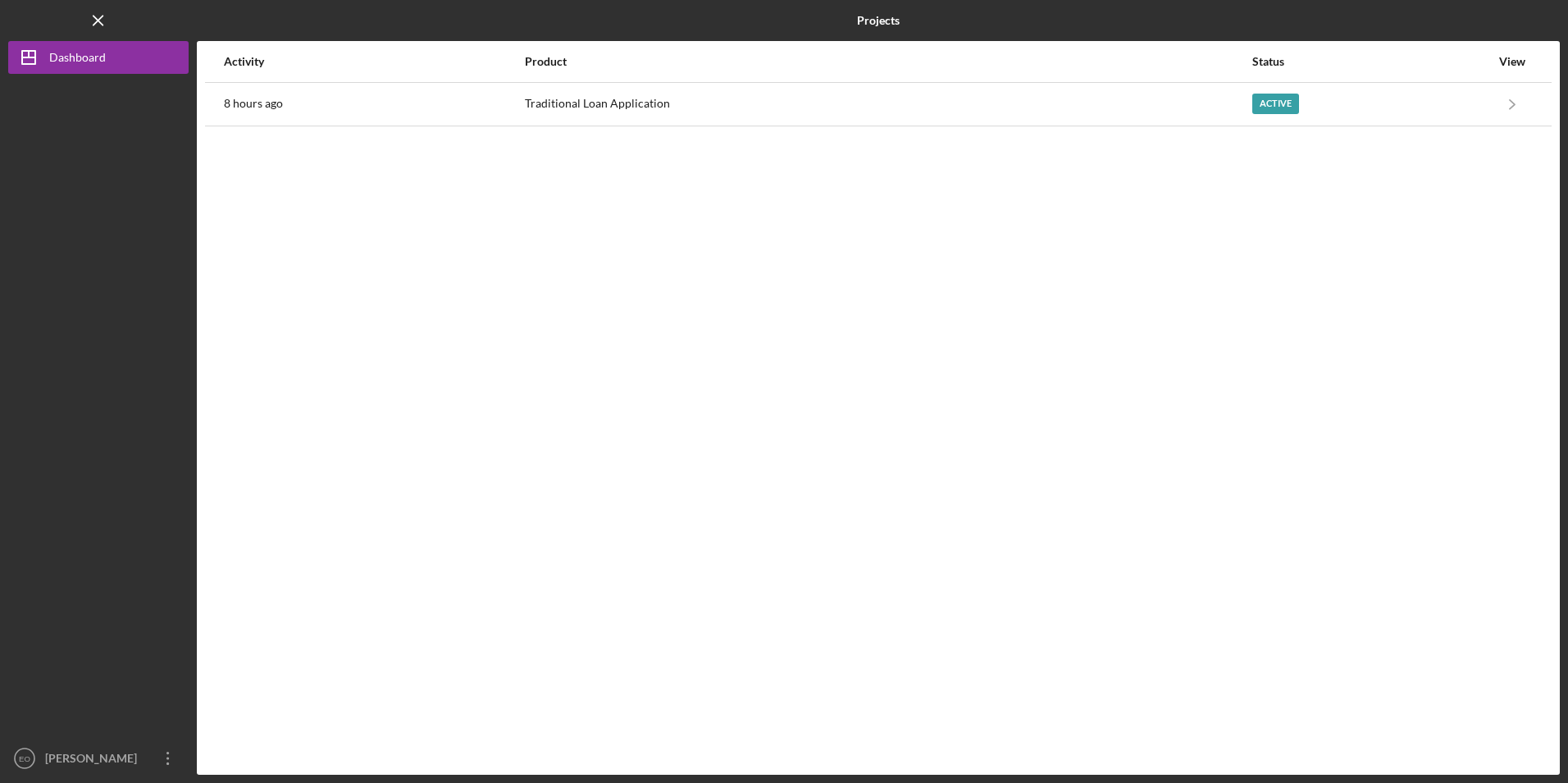
click at [710, 155] on div "Activity Product Status View 8 hours ago Traditional Loan Application Active Ic…" at bounding box center [877, 407] width 1362 height 733
click at [709, 145] on div "Activity Product Status View 8 hours ago Traditional Loan Application Active Ic…" at bounding box center [877, 407] width 1362 height 733
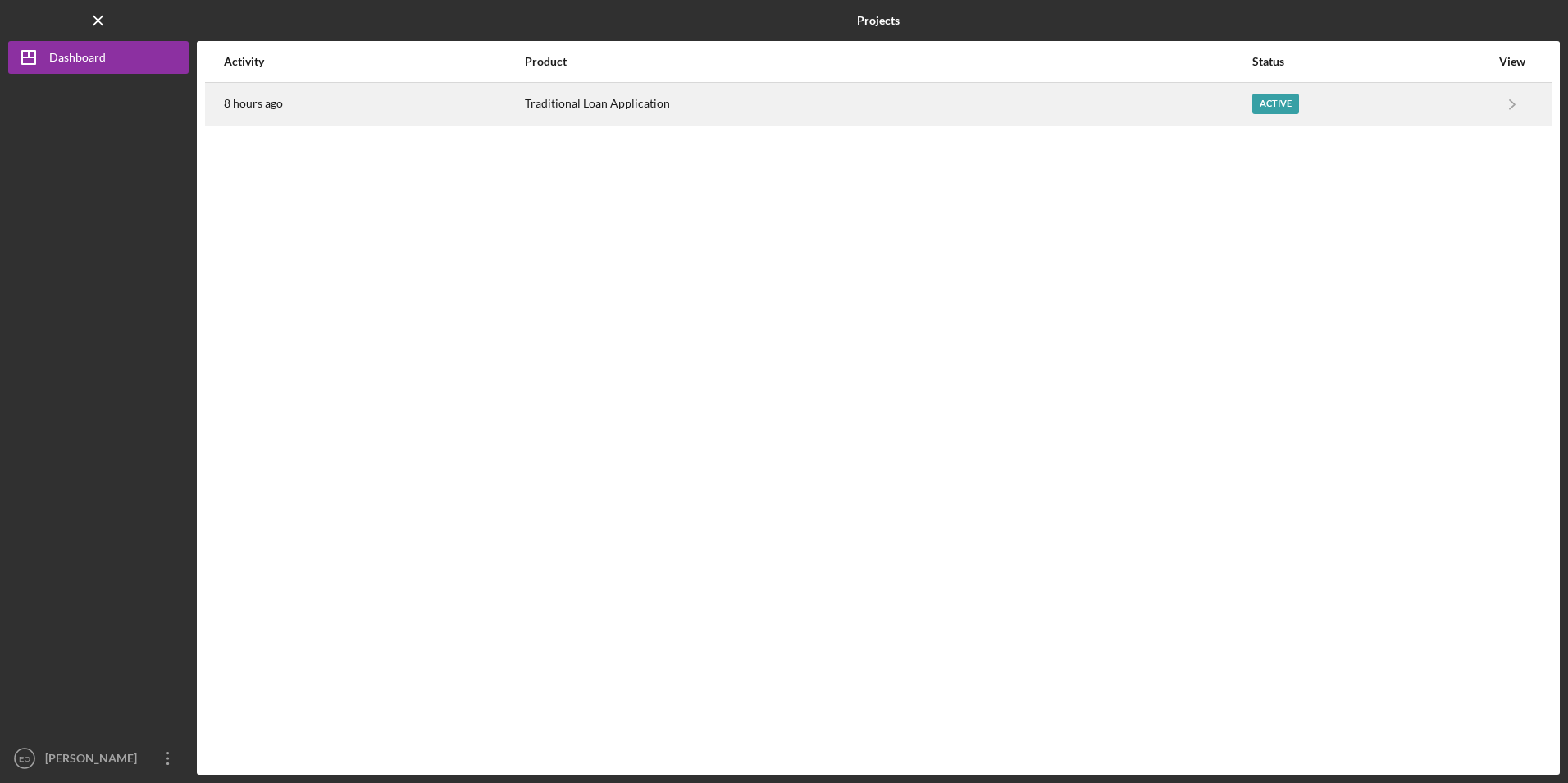
click at [708, 108] on div "Traditional Loan Application" at bounding box center [887, 104] width 726 height 41
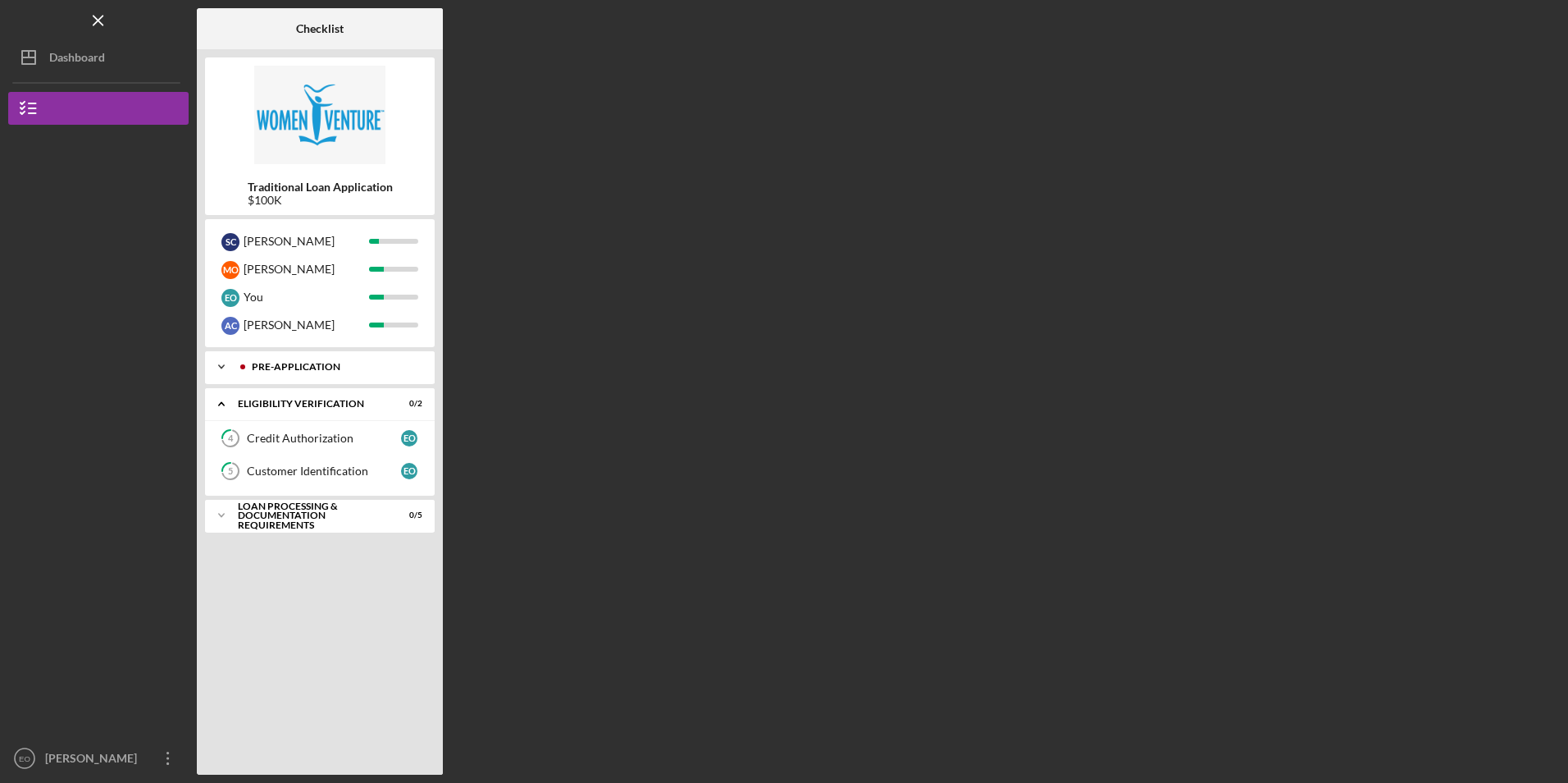
click at [221, 363] on icon "Icon/Expander" at bounding box center [221, 366] width 33 height 33
